Goal: Transaction & Acquisition: Purchase product/service

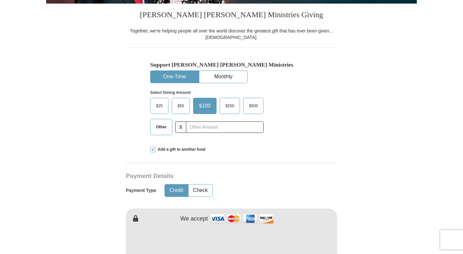
scroll to position [138, 0]
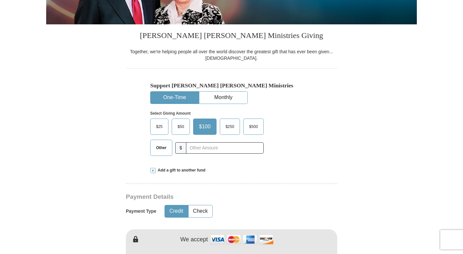
click at [162, 126] on span "$25" at bounding box center [159, 127] width 13 height 10
click at [0, 0] on input "$25" at bounding box center [0, 0] width 0 height 0
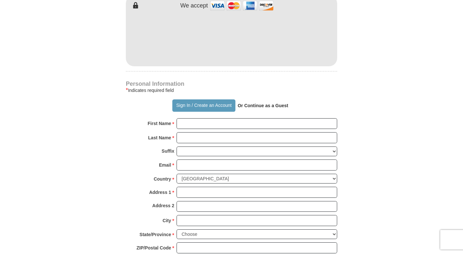
scroll to position [409, 0]
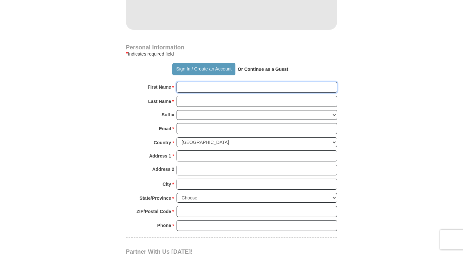
click at [256, 86] on input "First Name *" at bounding box center [256, 87] width 161 height 11
type input "[PERSON_NAME]"
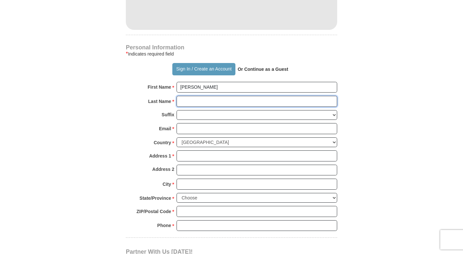
type input "[PERSON_NAME]"
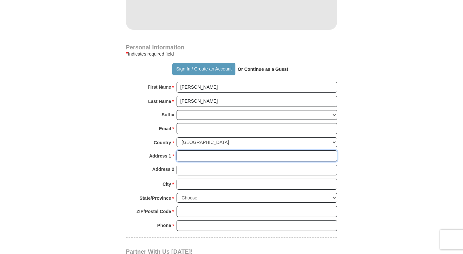
type input "[STREET_ADDRESS]"
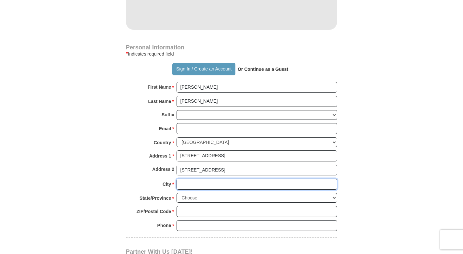
type input "[DEMOGRAPHIC_DATA]"
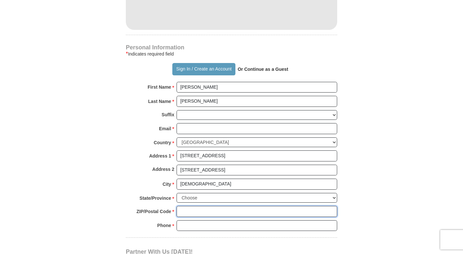
type input "76501"
type input "[PHONE_NUMBER]"
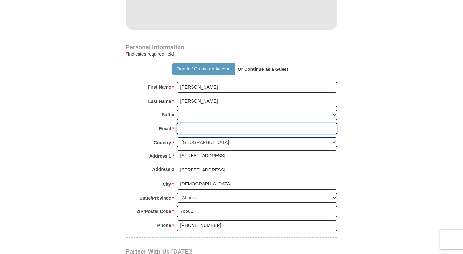
click at [231, 129] on input "Email *" at bounding box center [256, 128] width 161 height 11
type input "[EMAIL_ADDRESS][DOMAIN_NAME]"
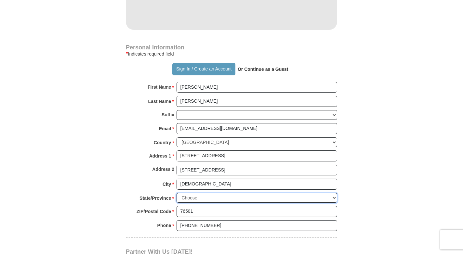
select select "[GEOGRAPHIC_DATA]"
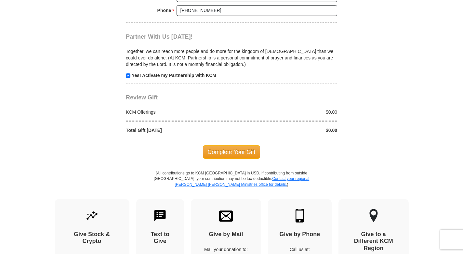
scroll to position [613, 0]
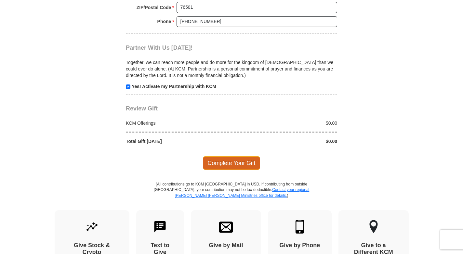
click at [225, 163] on span "Complete Your Gift" at bounding box center [232, 163] width 58 height 14
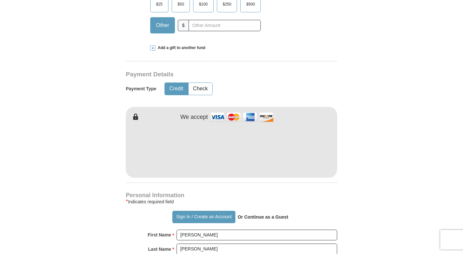
scroll to position [241, 0]
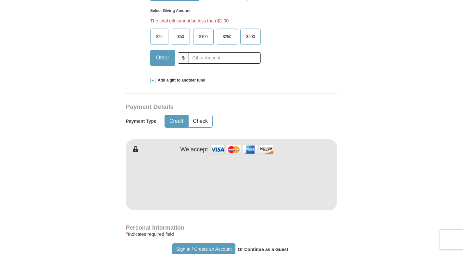
click at [160, 41] on span "$25" at bounding box center [159, 37] width 13 height 10
click at [0, 0] on input "$25" at bounding box center [0, 0] width 0 height 0
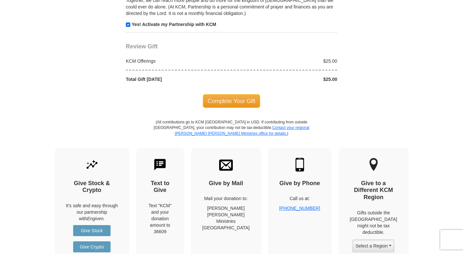
scroll to position [734, 0]
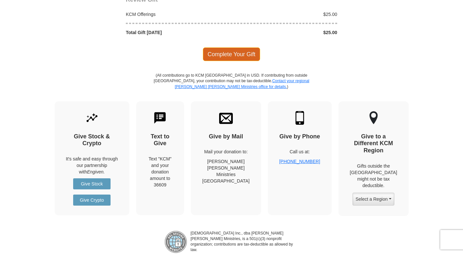
click at [219, 55] on span "Complete Your Gift" at bounding box center [232, 54] width 58 height 14
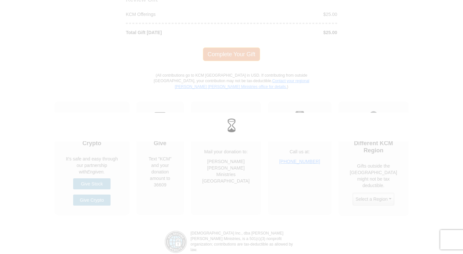
scroll to position [722, 0]
